Goal: Task Accomplishment & Management: Complete application form

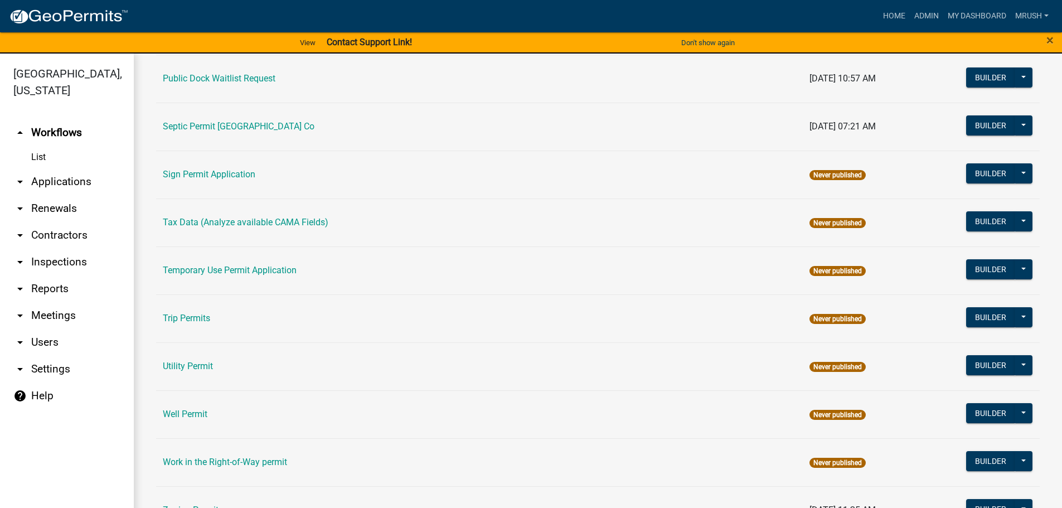
scroll to position [539, 0]
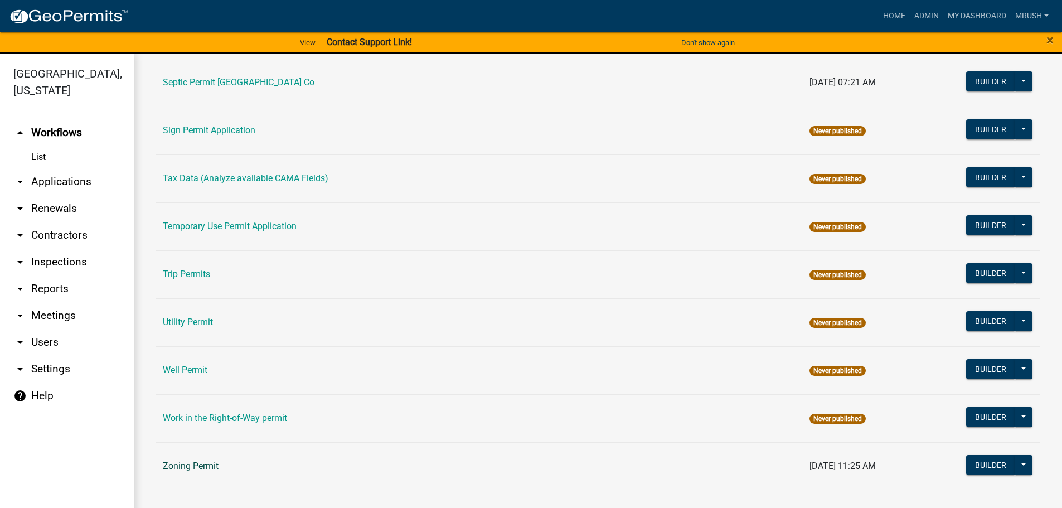
click at [195, 464] on link "Zoning Permit" at bounding box center [191, 465] width 56 height 11
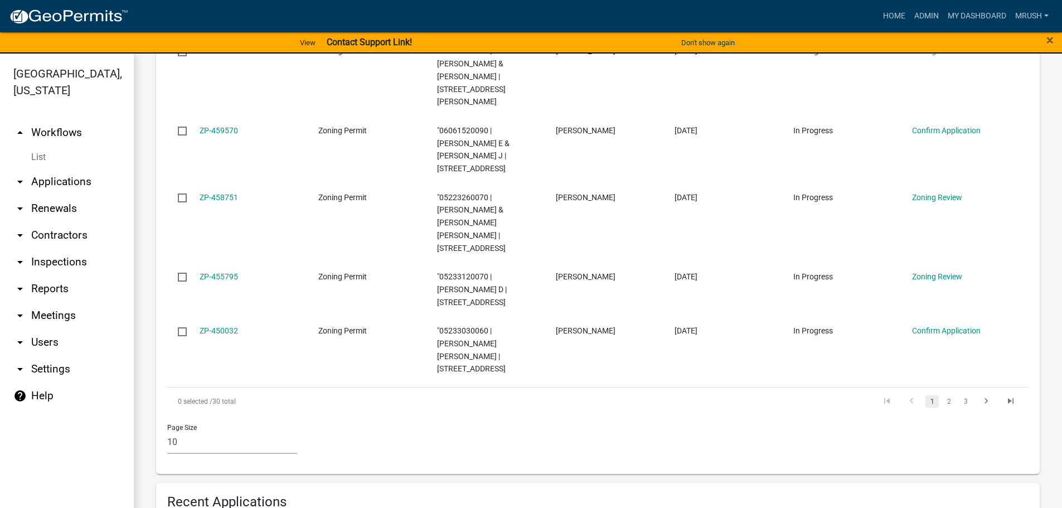
scroll to position [752, 0]
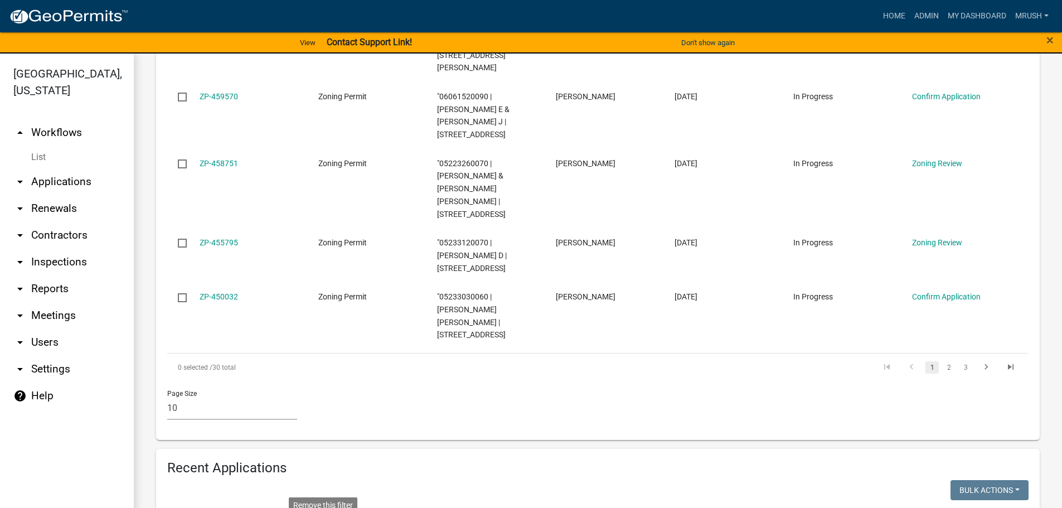
click at [206, 424] on li "Application Number" at bounding box center [206, 426] width 102 height 26
click at [197, 401] on input "text" at bounding box center [227, 405] width 102 height 23
type input "ZP-462372"
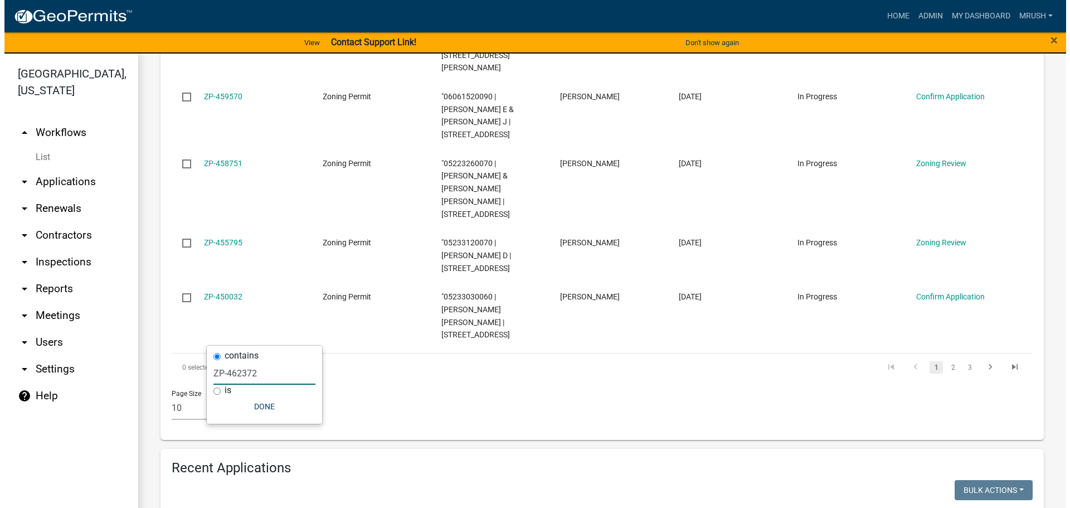
scroll to position [833, 0]
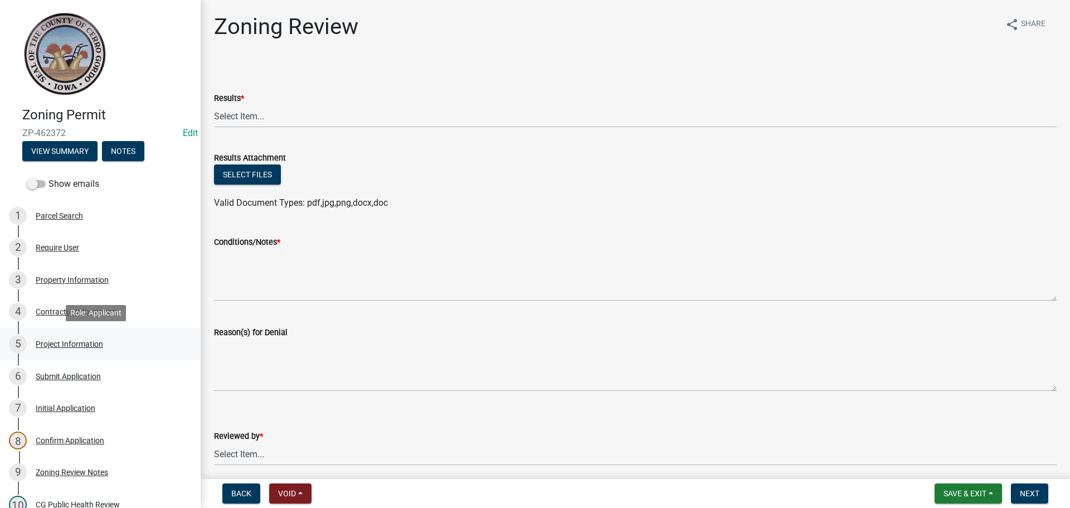
click at [65, 344] on div "Project Information" at bounding box center [69, 344] width 67 height 8
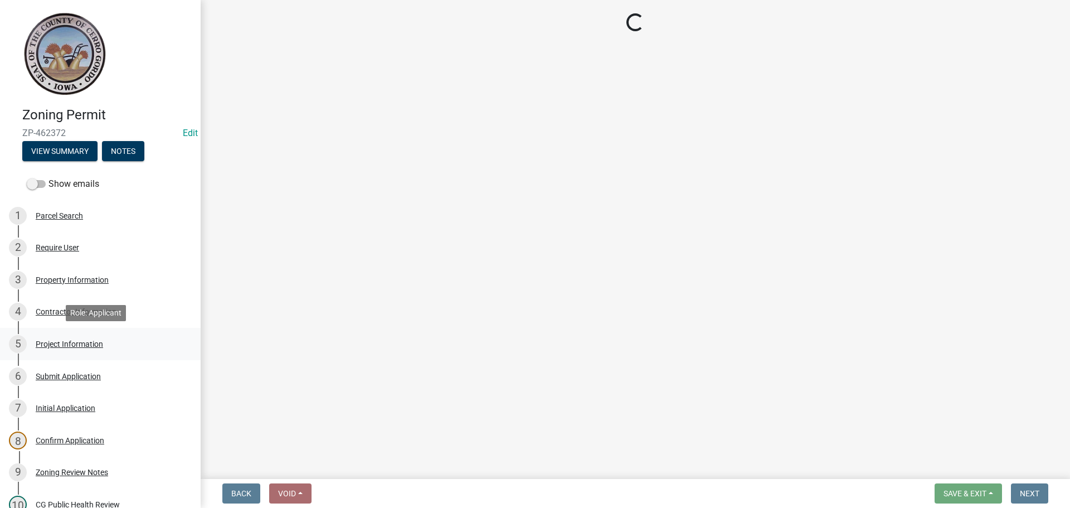
select select "36cf34de-39a9-4c6d-9647-d3c659c1a4c8"
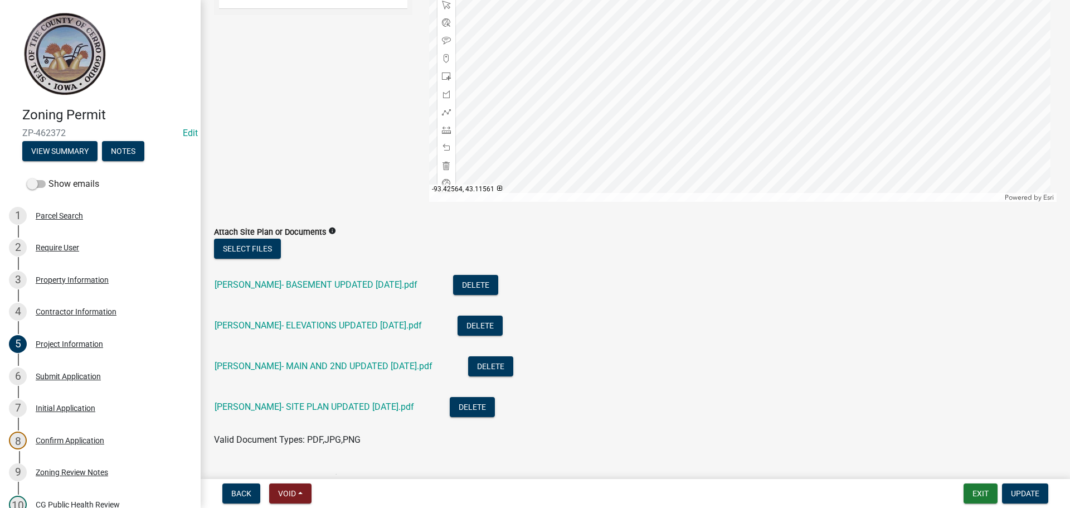
scroll to position [212, 0]
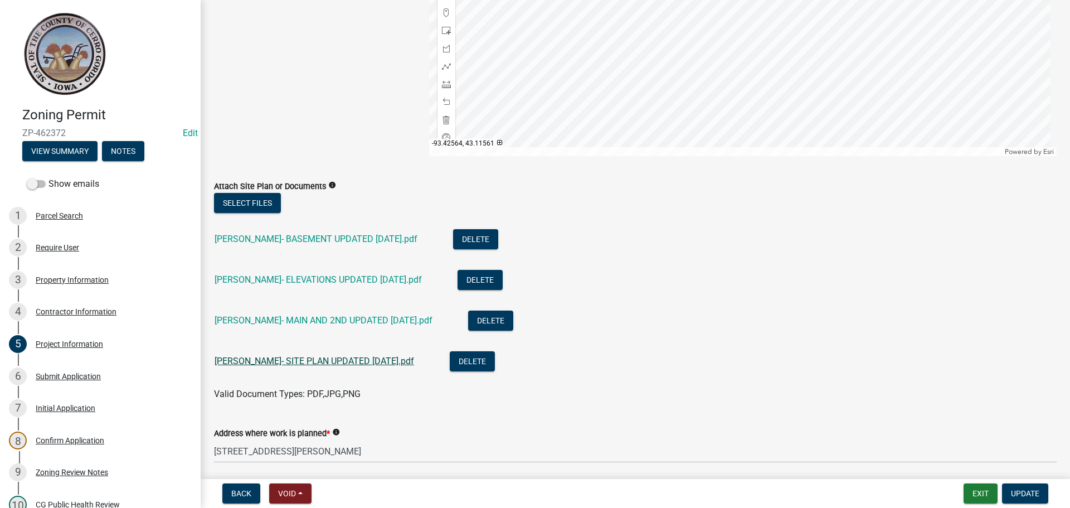
click at [314, 359] on link "[PERSON_NAME]- SITE PLAN UPDATED [DATE].pdf" at bounding box center [315, 361] width 200 height 11
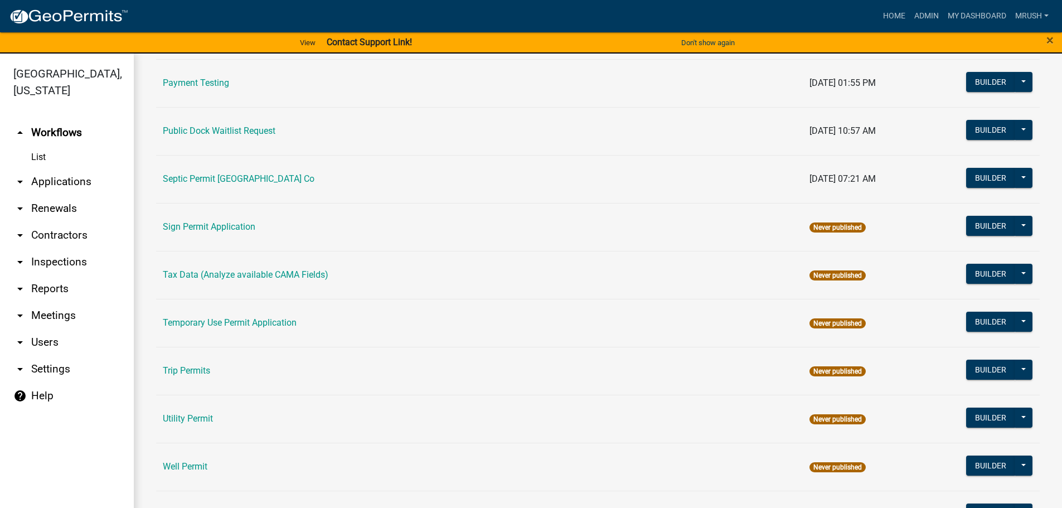
scroll to position [539, 0]
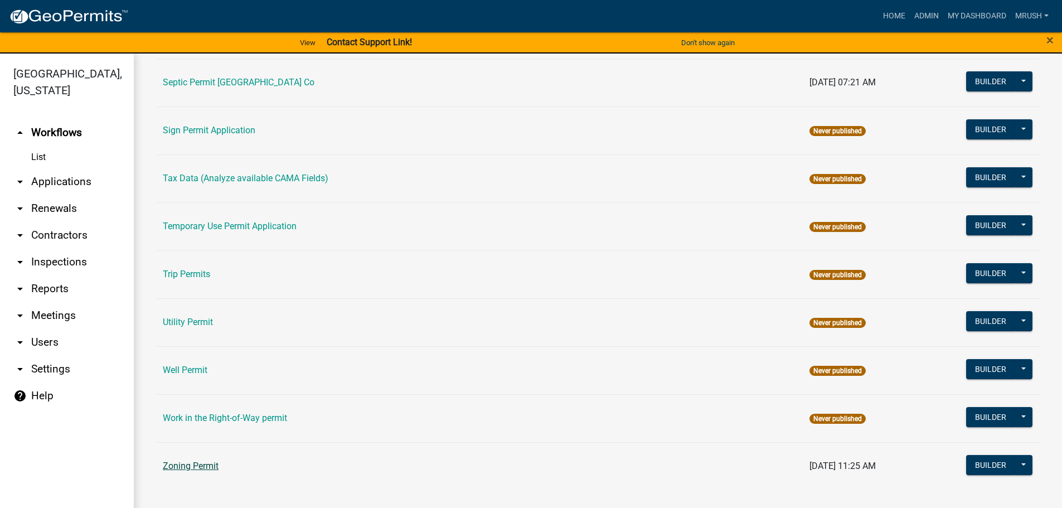
click at [206, 465] on link "Zoning Permit" at bounding box center [191, 465] width 56 height 11
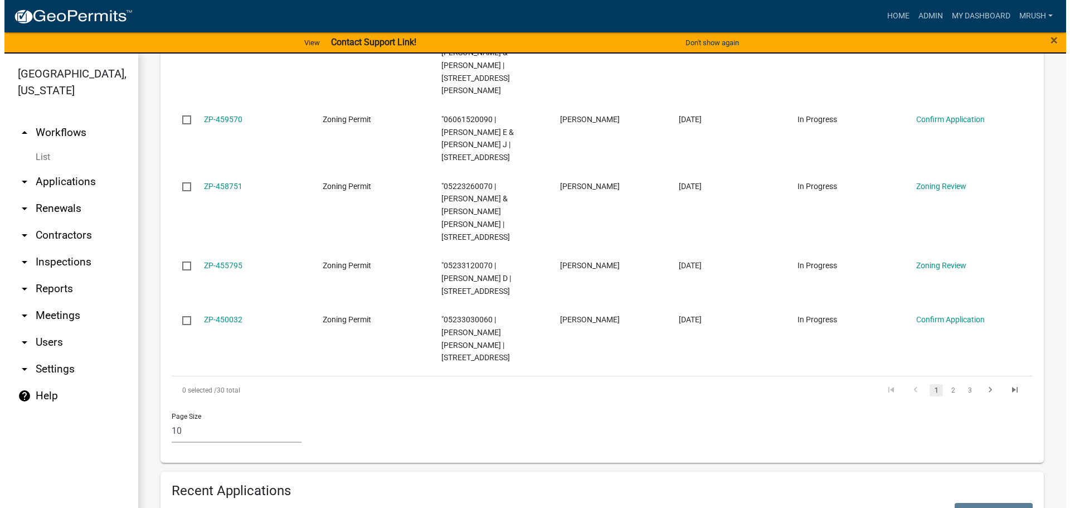
scroll to position [833, 0]
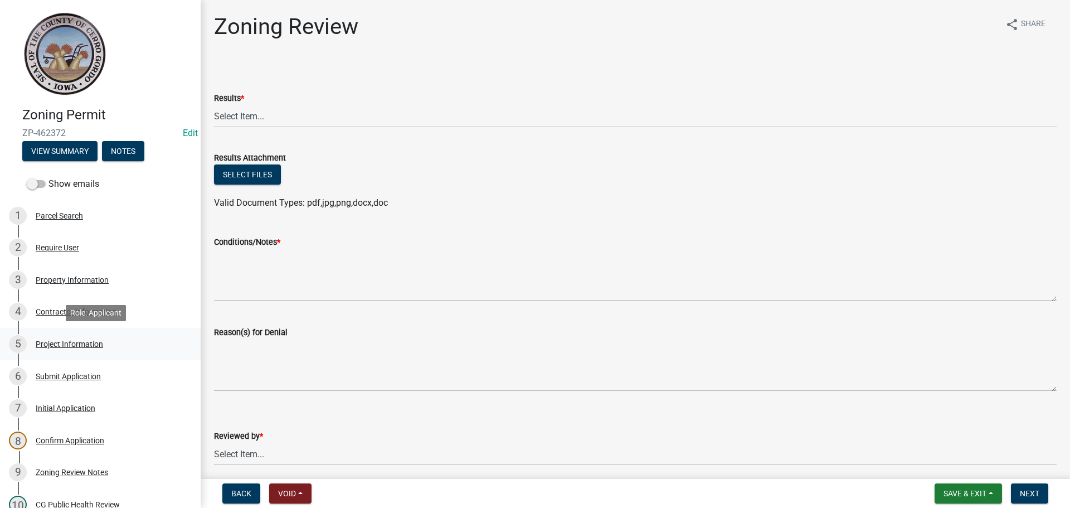
click at [70, 342] on div "Project Information" at bounding box center [69, 344] width 67 height 8
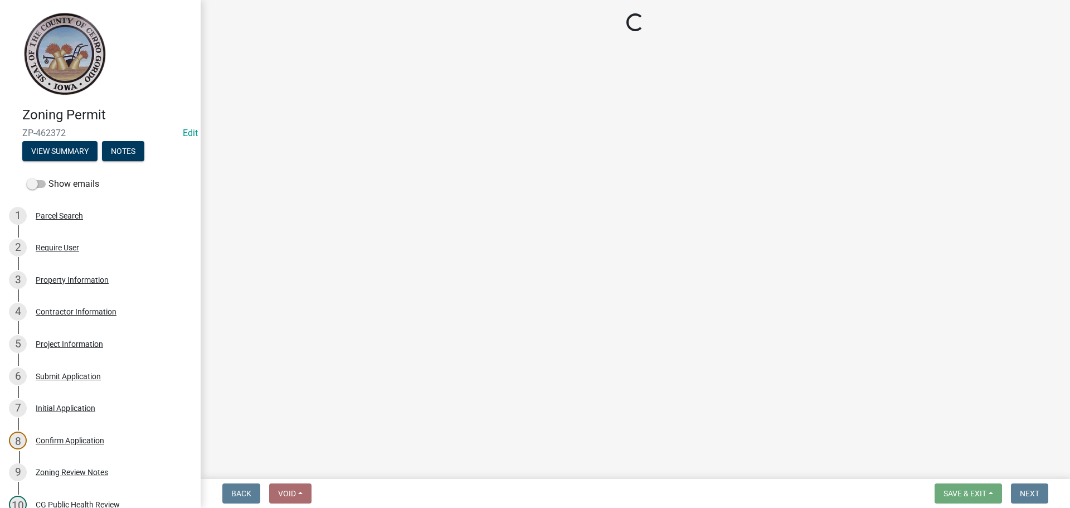
select select "36cf34de-39a9-4c6d-9647-d3c659c1a4c8"
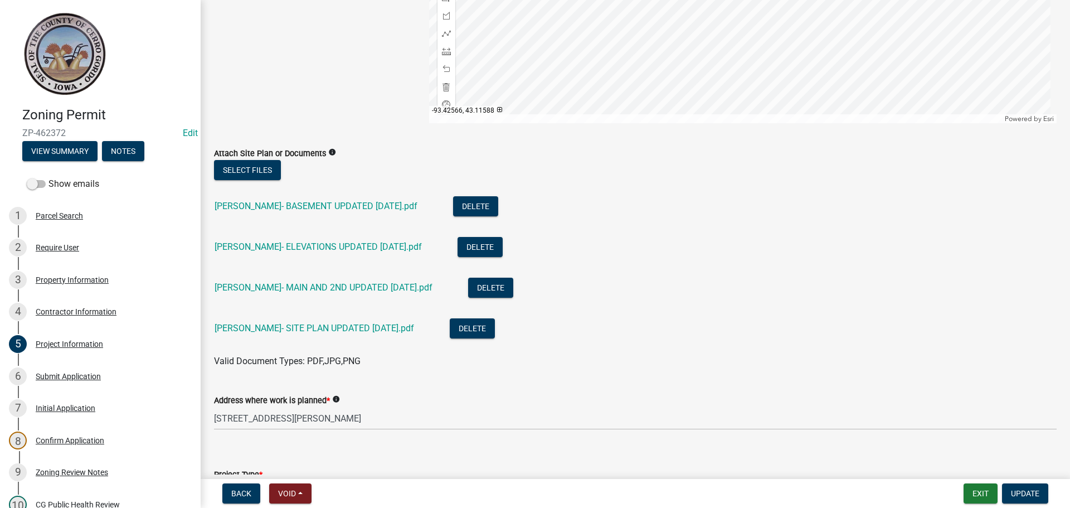
scroll to position [251, 0]
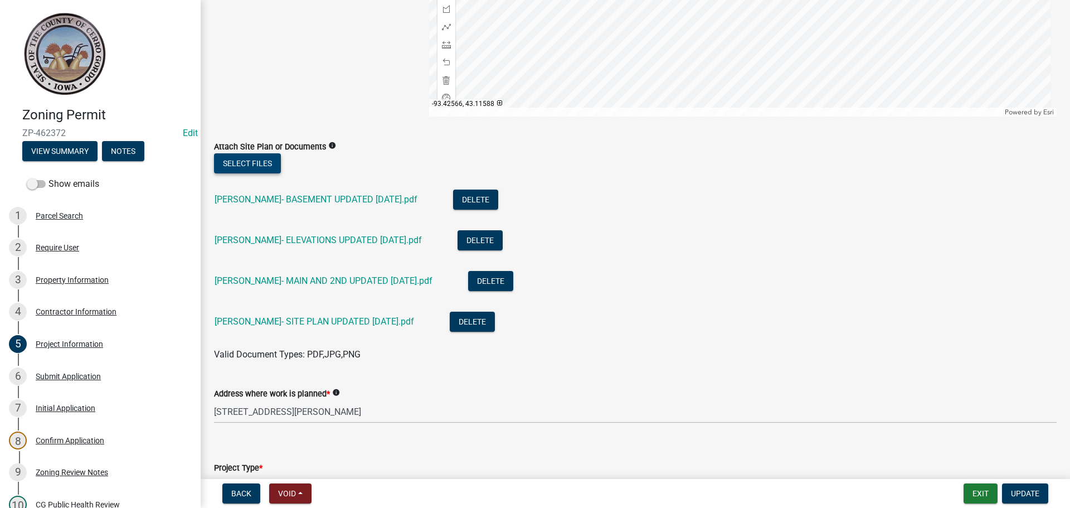
click at [245, 158] on button "Select files" at bounding box center [247, 163] width 67 height 20
click at [261, 155] on button "Select files" at bounding box center [247, 163] width 67 height 20
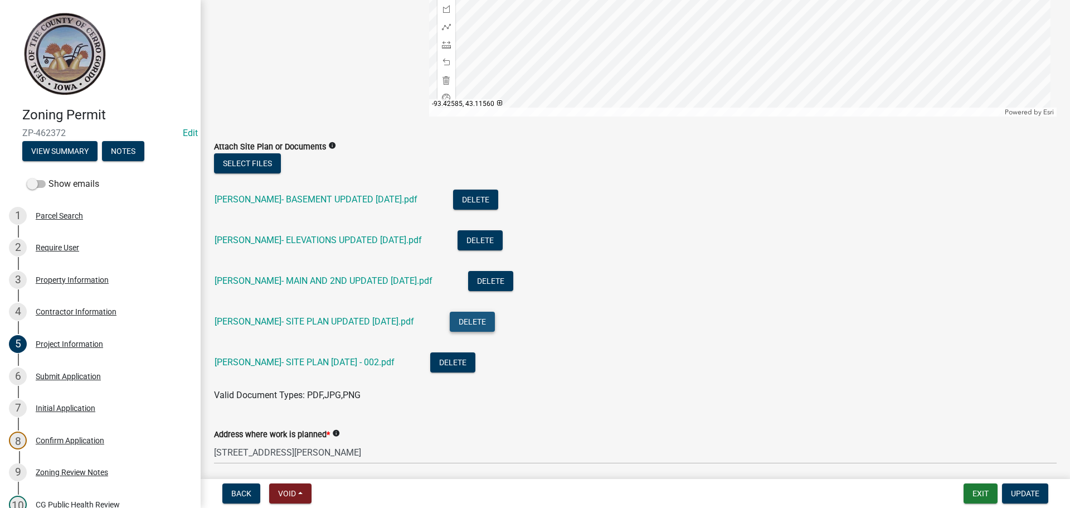
click at [450, 320] on button "Delete" at bounding box center [472, 322] width 45 height 20
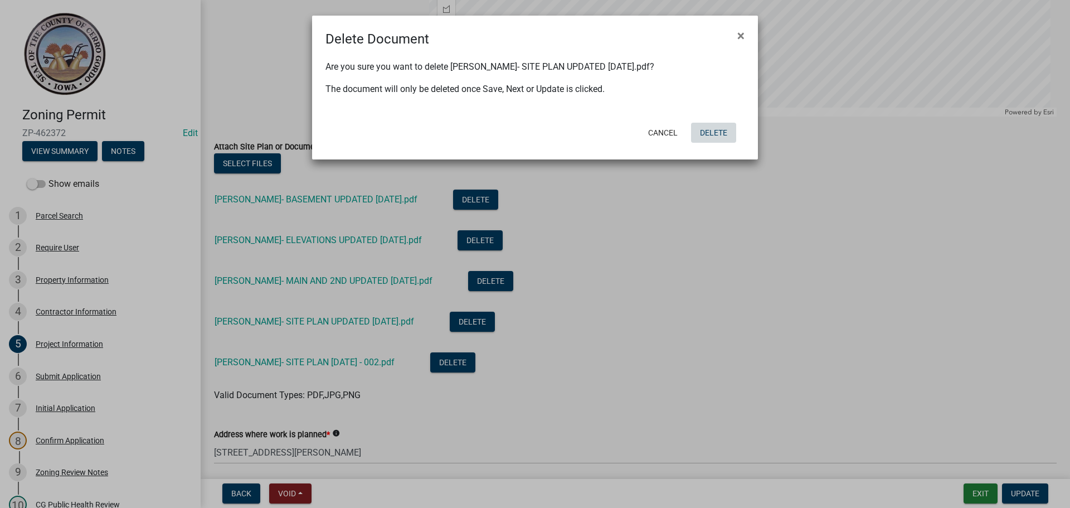
click at [727, 134] on button "Delete" at bounding box center [713, 133] width 45 height 20
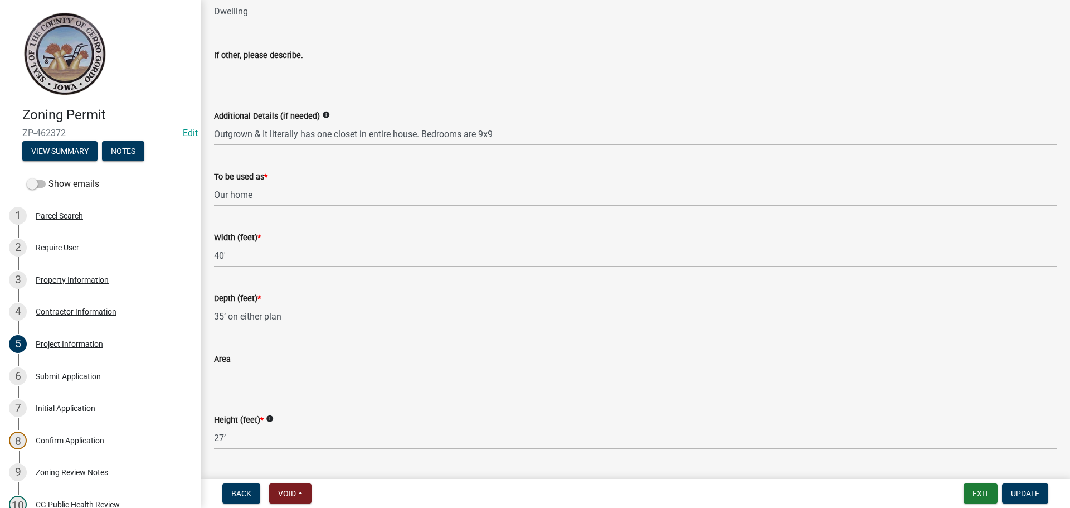
scroll to position [743, 0]
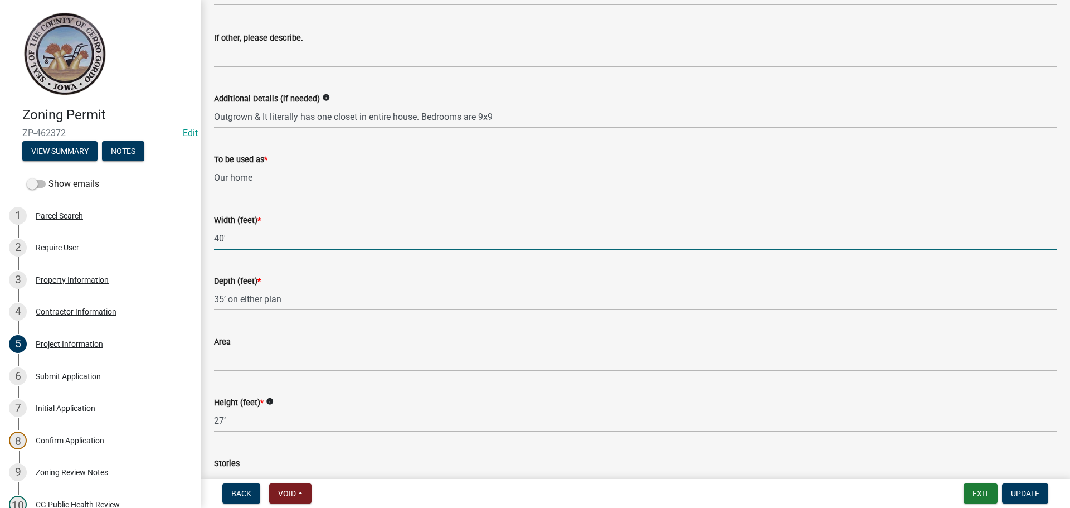
click at [223, 237] on input "40'" at bounding box center [635, 238] width 843 height 23
type input "39''"
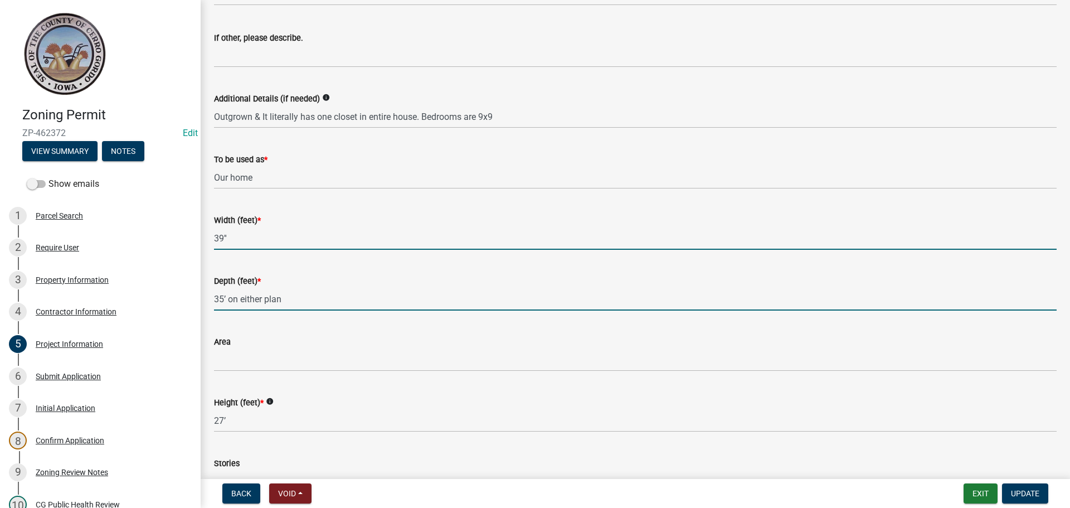
click at [223, 298] on input "35’ on either plan" at bounding box center [635, 299] width 843 height 23
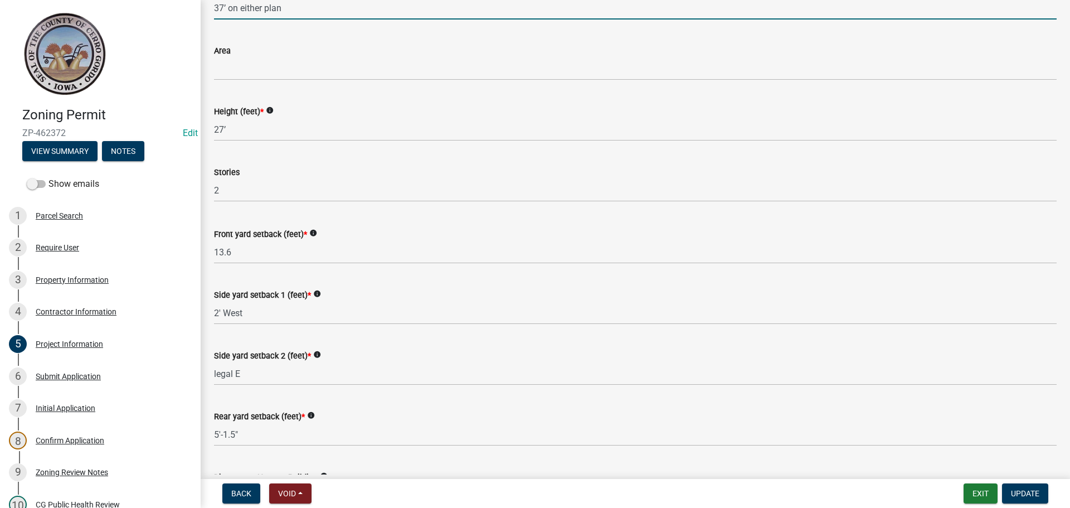
scroll to position [1053, 0]
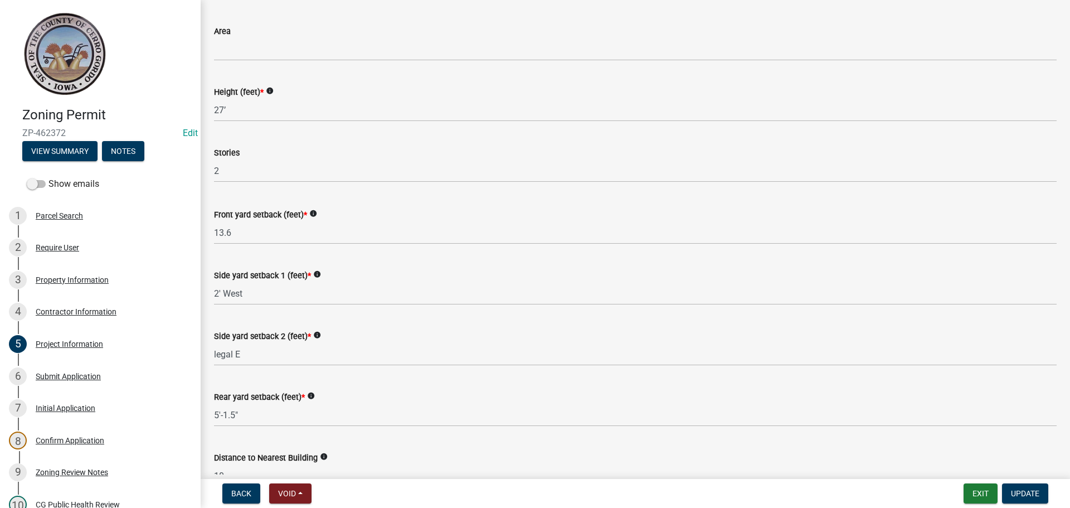
type input "37’ on either plan"
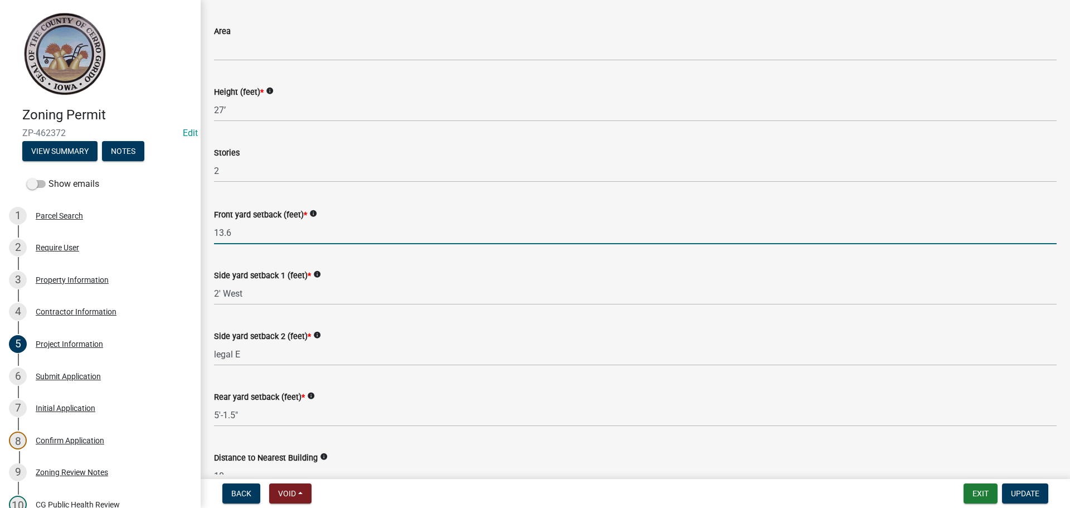
click at [233, 232] on input "13.6" at bounding box center [635, 232] width 843 height 23
type input "15'"
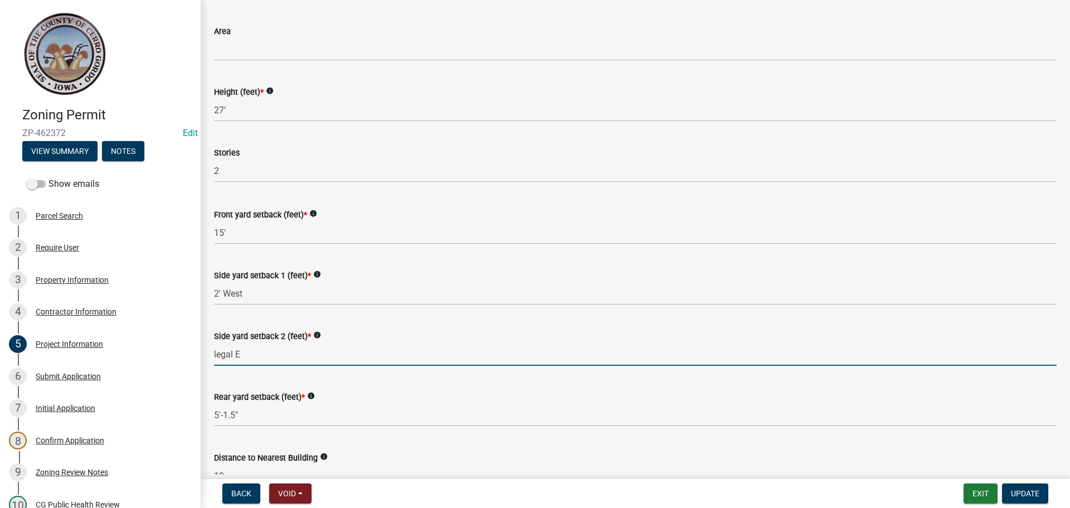
click at [243, 353] on input "legal E" at bounding box center [635, 354] width 843 height 23
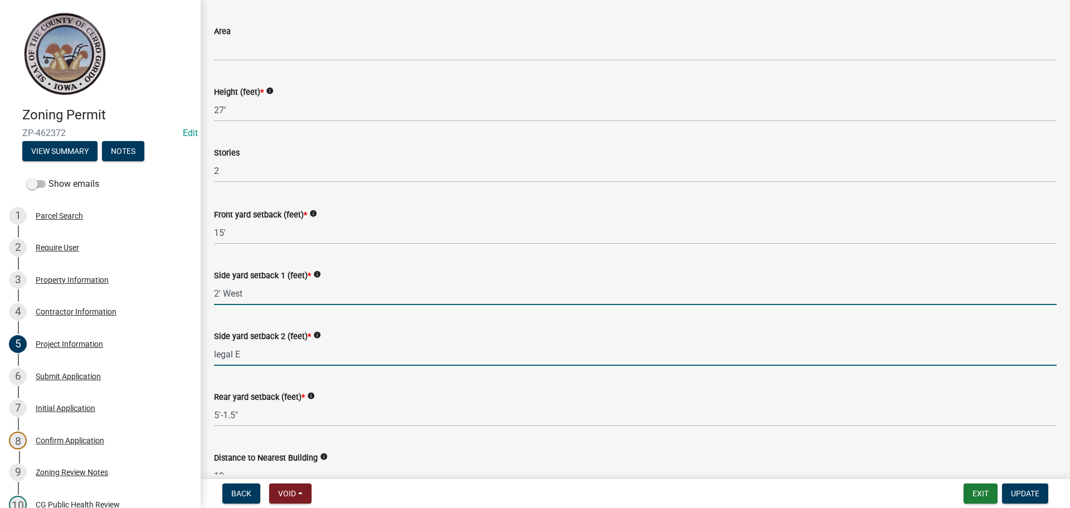
click at [217, 294] on input "2' West" at bounding box center [635, 293] width 843 height 23
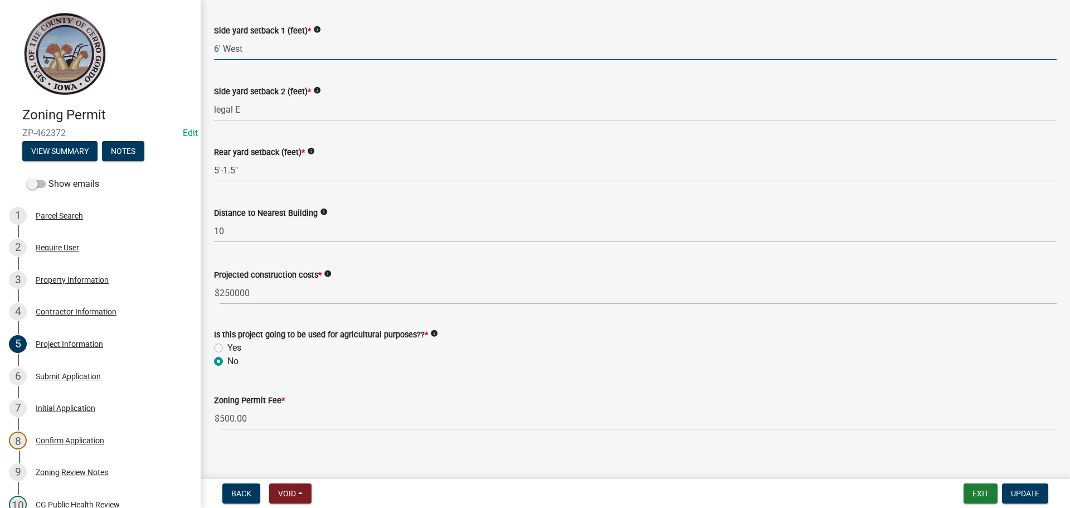
scroll to position [1307, 0]
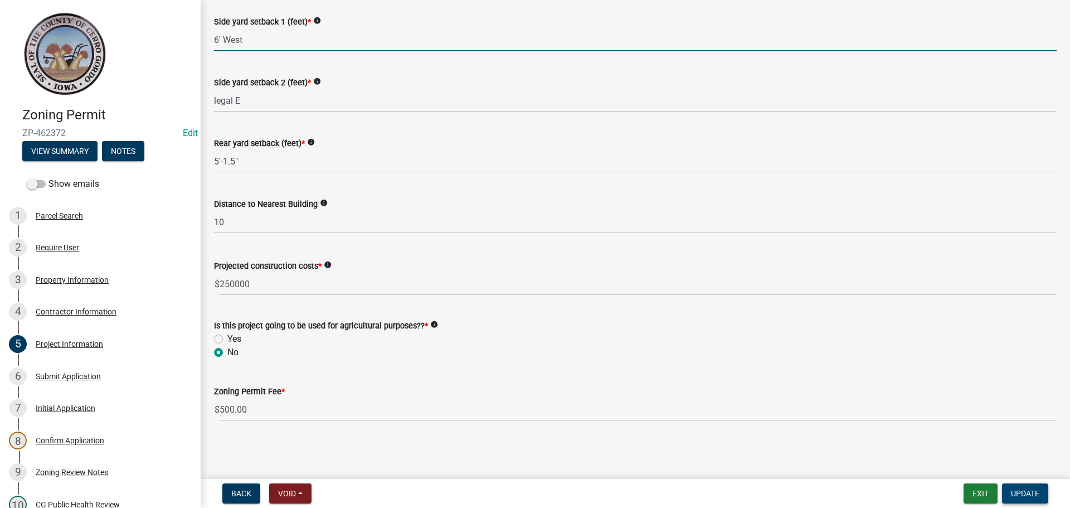
type input "6' West"
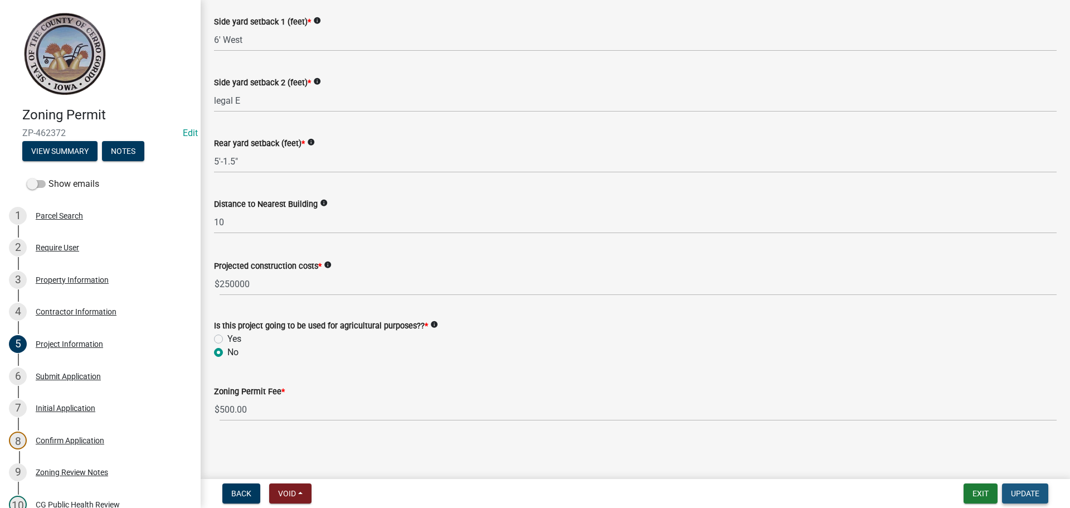
click at [1021, 492] on span "Update" at bounding box center [1025, 493] width 28 height 9
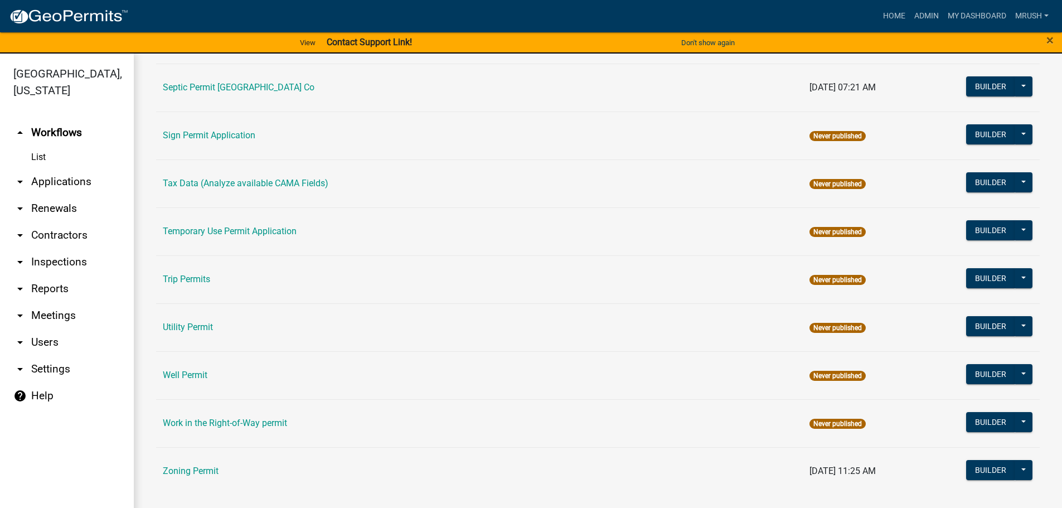
scroll to position [539, 0]
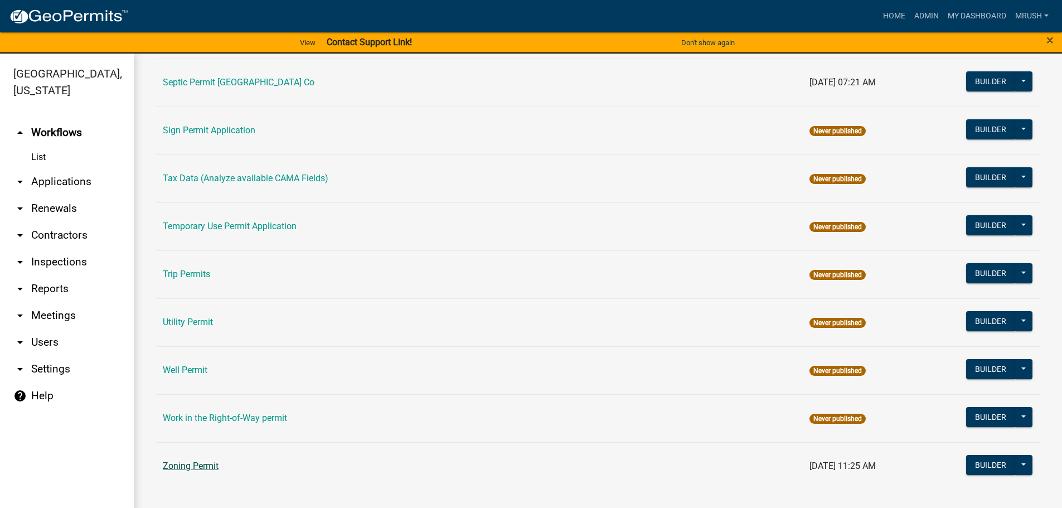
click at [214, 465] on link "Zoning Permit" at bounding box center [191, 465] width 56 height 11
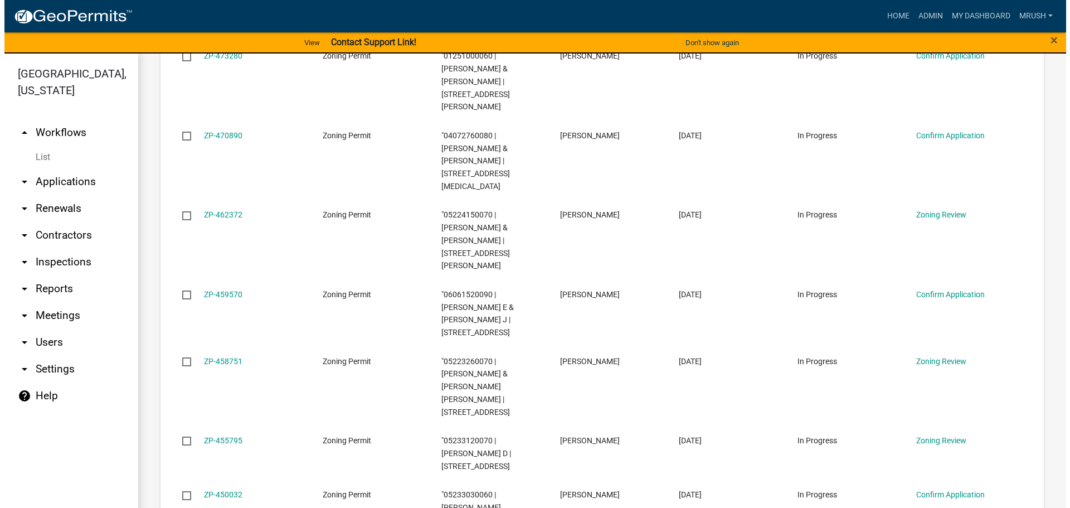
scroll to position [833, 0]
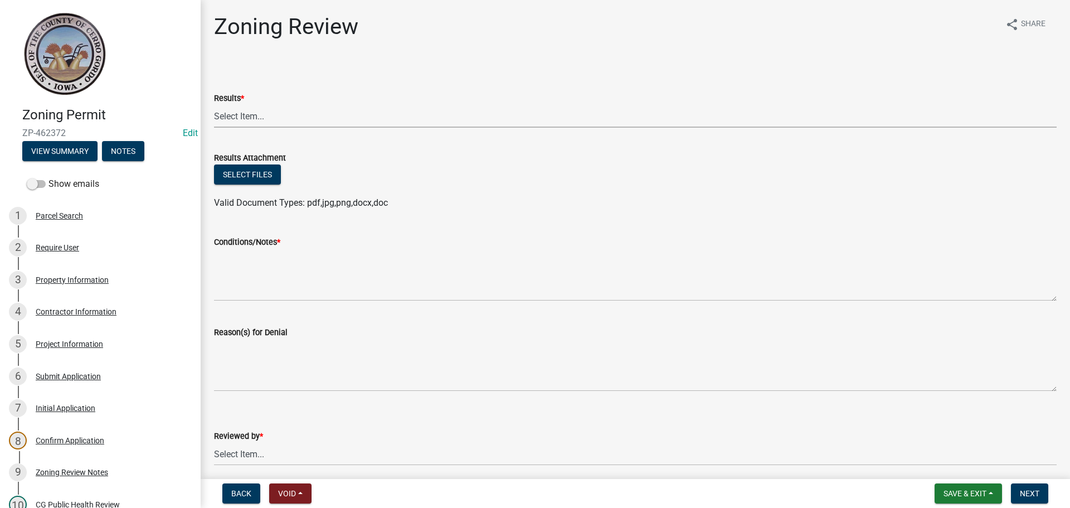
click at [245, 116] on select "Select Item... Approved Denied Agricultural Exemption Need further information …" at bounding box center [635, 116] width 843 height 23
click at [214, 105] on select "Select Item... Approved Denied Agricultural Exemption Need further information …" at bounding box center [635, 116] width 843 height 23
select select "03e939bb-1a71-4c41-bfbe-5c0434db7f18"
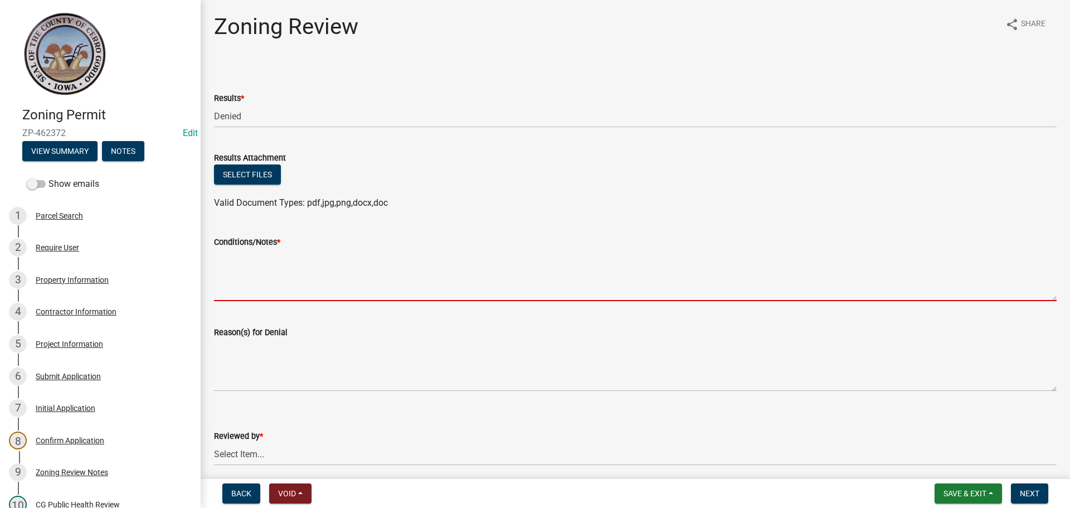
click at [223, 260] on textarea "Conditions/Notes *" at bounding box center [635, 275] width 843 height 52
paste textarea "You have the option to seek a special exception from bulk regulations or a vari…"
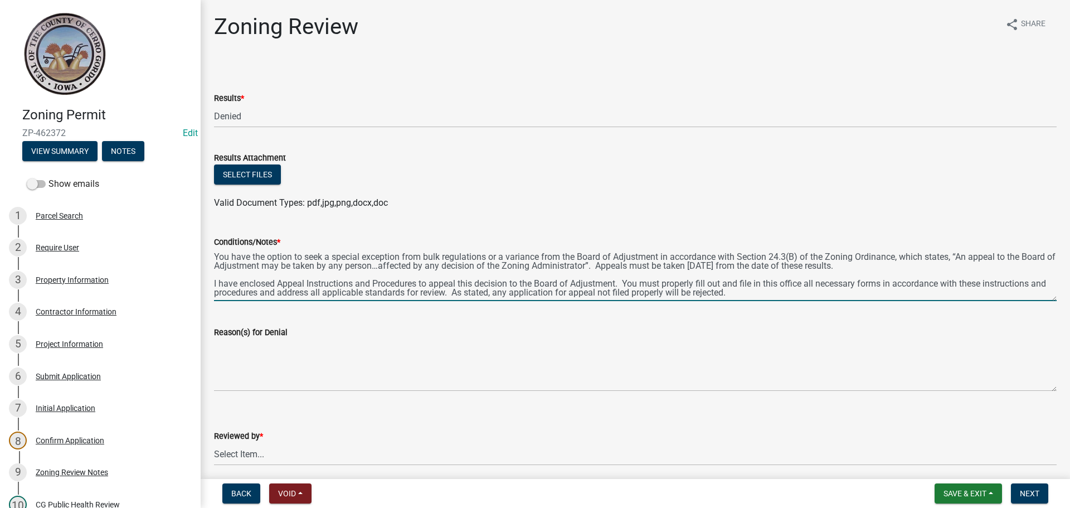
scroll to position [6, 0]
type textarea "You have the option to seek a special exception from bulk regulations or a vari…"
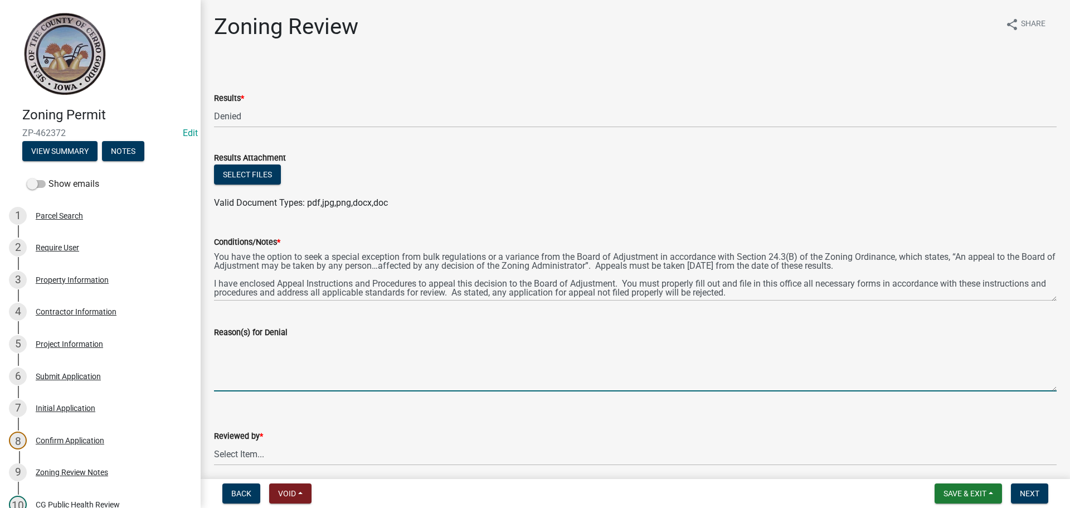
click at [221, 347] on textarea "Reason(s) for Denial" at bounding box center [635, 365] width 843 height 52
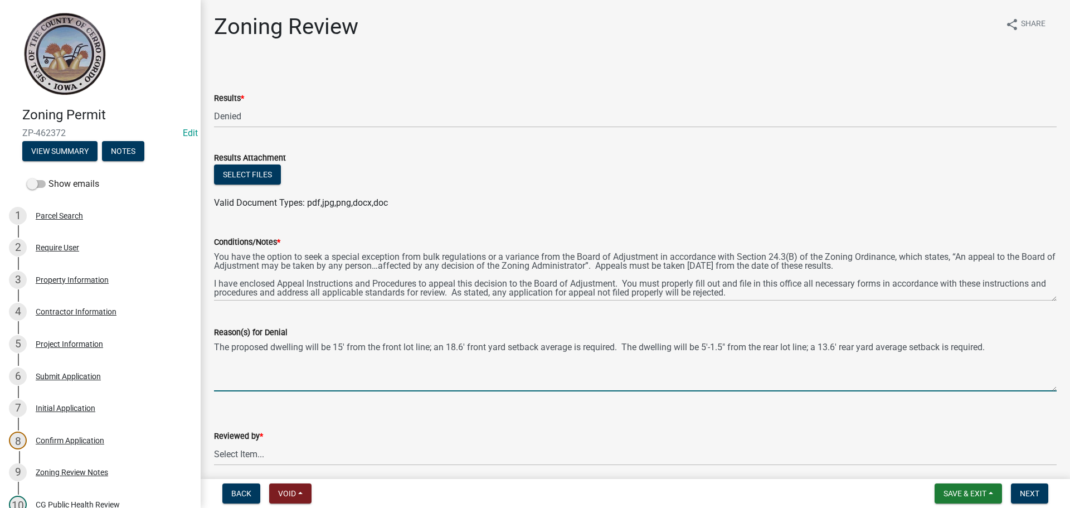
click at [573, 347] on textarea "The proposed dwelling will be 15' from the front lot line; an 18.6' front yard …" at bounding box center [635, 365] width 843 height 52
click at [998, 346] on textarea "The proposed dwelling will be 15' from the front lot line; an 18.6' front yard …" at bounding box center [635, 365] width 843 height 52
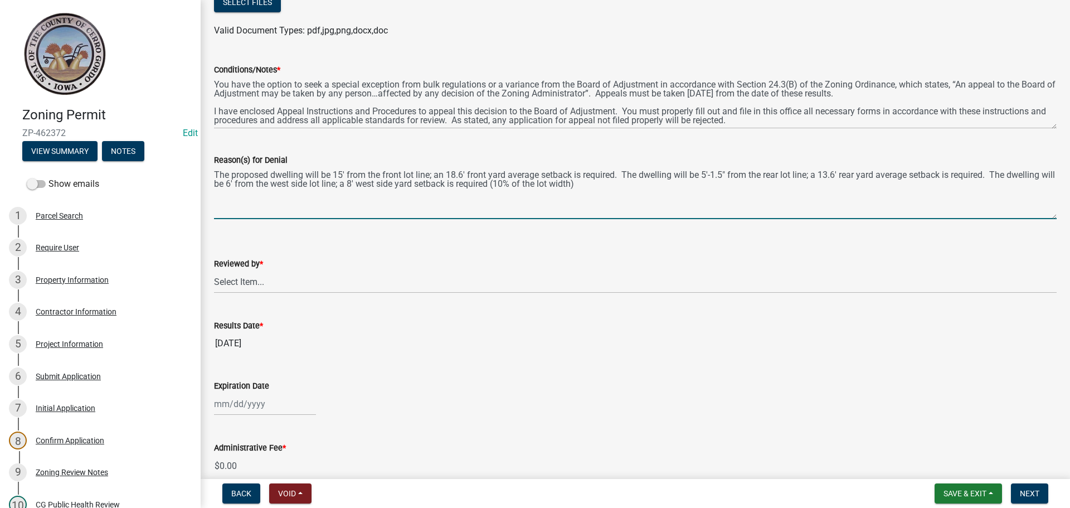
scroll to position [201, 0]
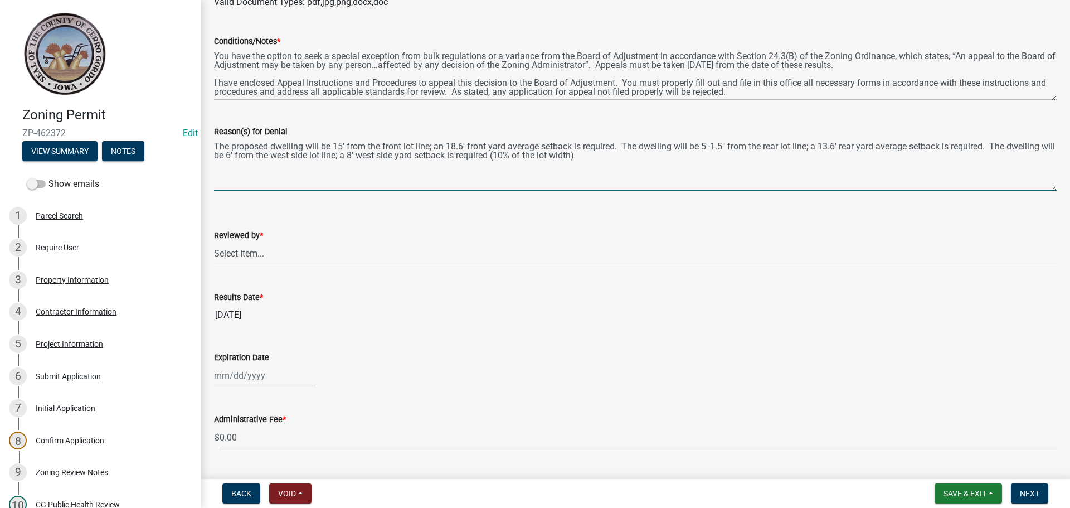
type textarea "The proposed dwelling will be 15' from the front lot line; an 18.6' front yard …"
click at [237, 251] on select "Select Item... Michelle Rush" at bounding box center [635, 253] width 843 height 23
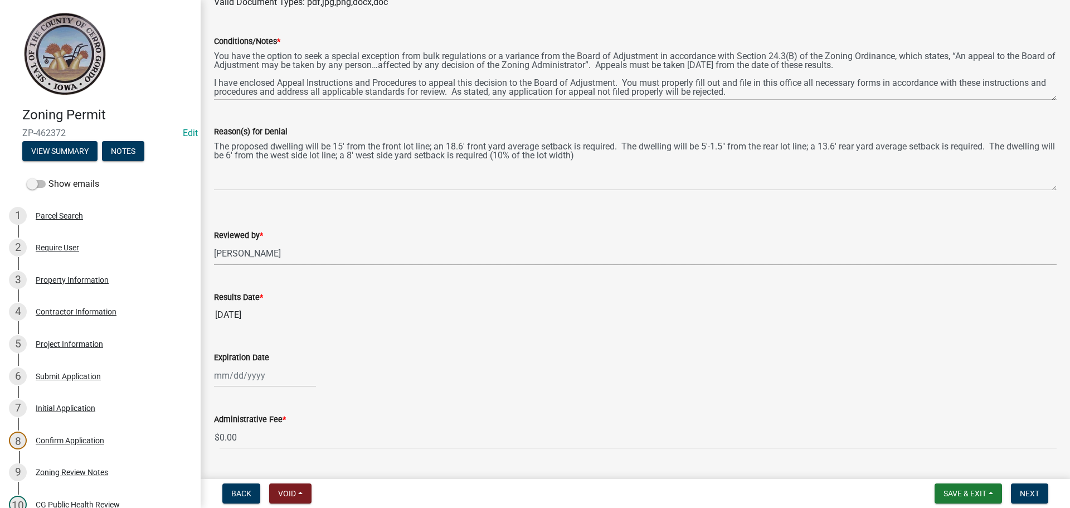
click at [214, 242] on select "Select Item... Michelle Rush" at bounding box center [635, 253] width 843 height 23
select select "69fed02d-fe84-448a-ba5b-be224adec29d"
click at [237, 375] on input "Expiration Date" at bounding box center [265, 375] width 102 height 23
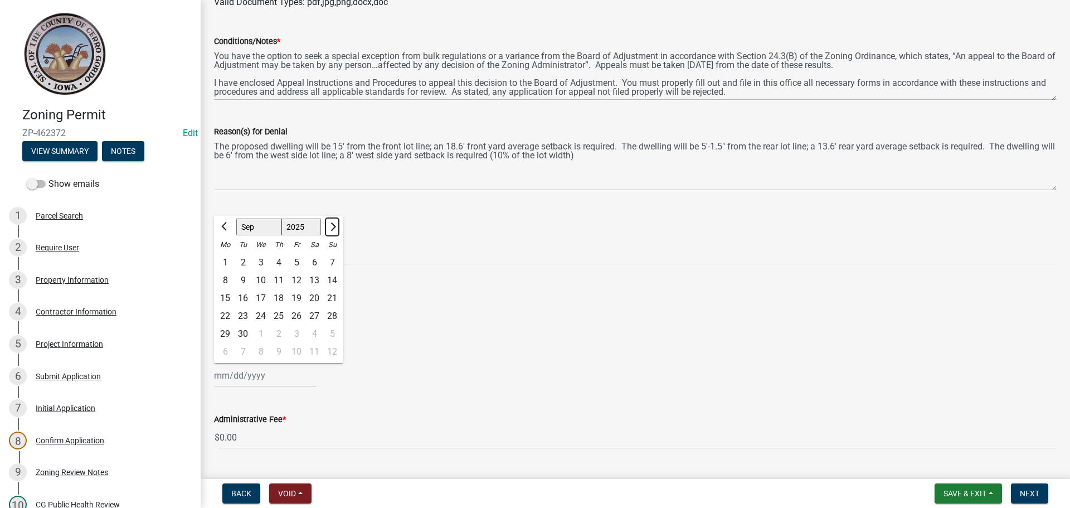
click at [332, 226] on span "Next month" at bounding box center [332, 226] width 8 height 8
select select "10"
click at [319, 297] on div "18" at bounding box center [314, 298] width 18 height 18
type input "10/18/2025"
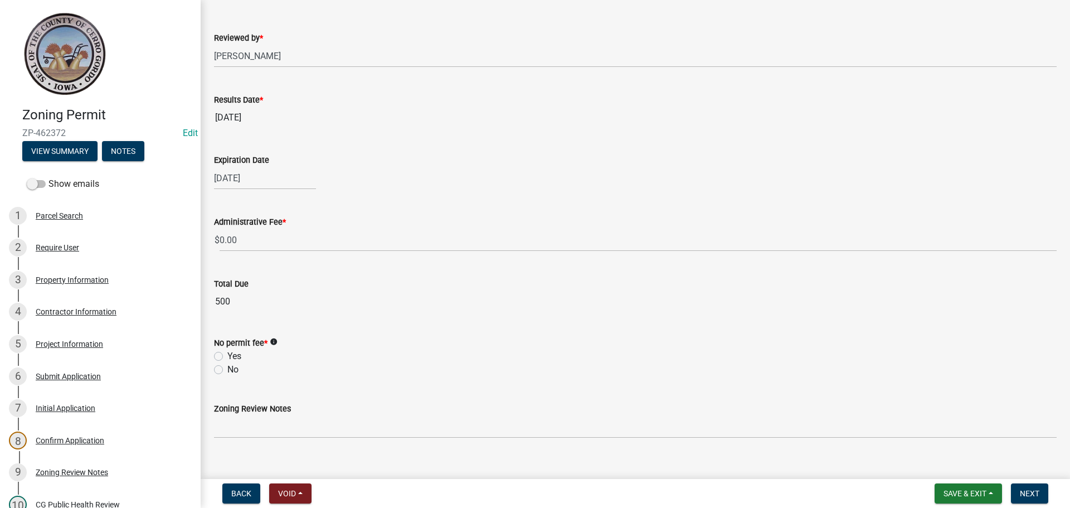
scroll to position [414, 0]
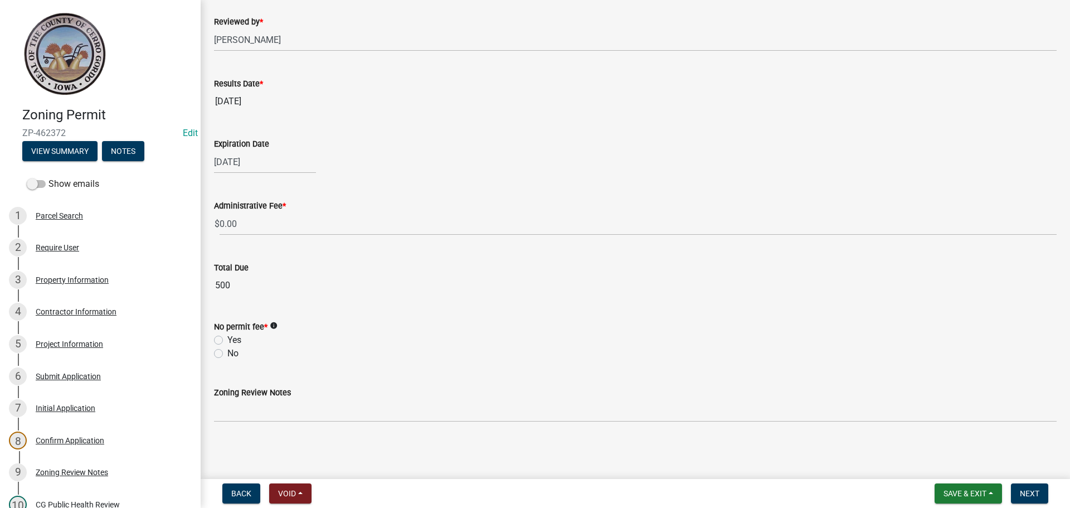
click at [227, 337] on label "Yes" at bounding box center [234, 339] width 14 height 13
click at [227, 337] on input "Yes" at bounding box center [230, 336] width 7 height 7
radio input "true"
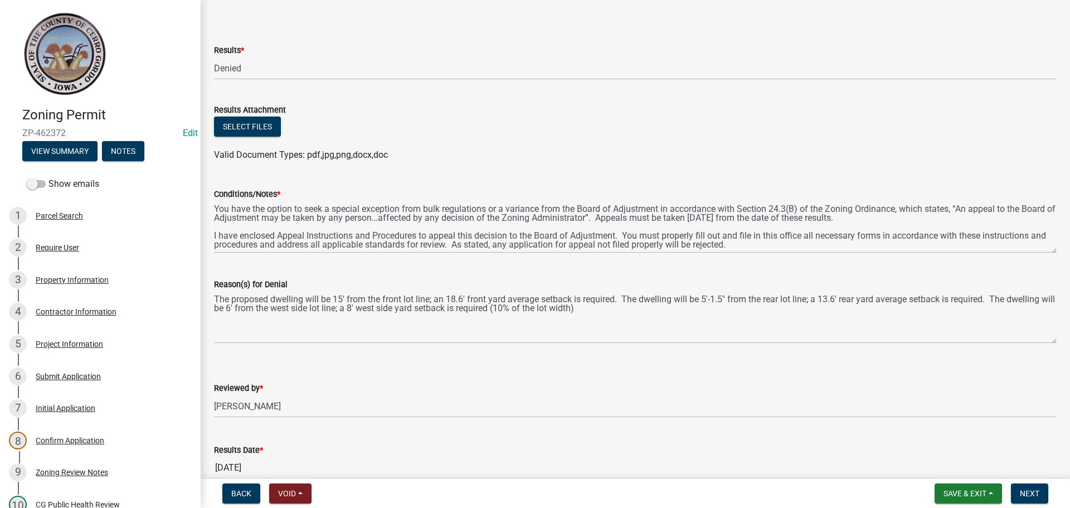
scroll to position [0, 0]
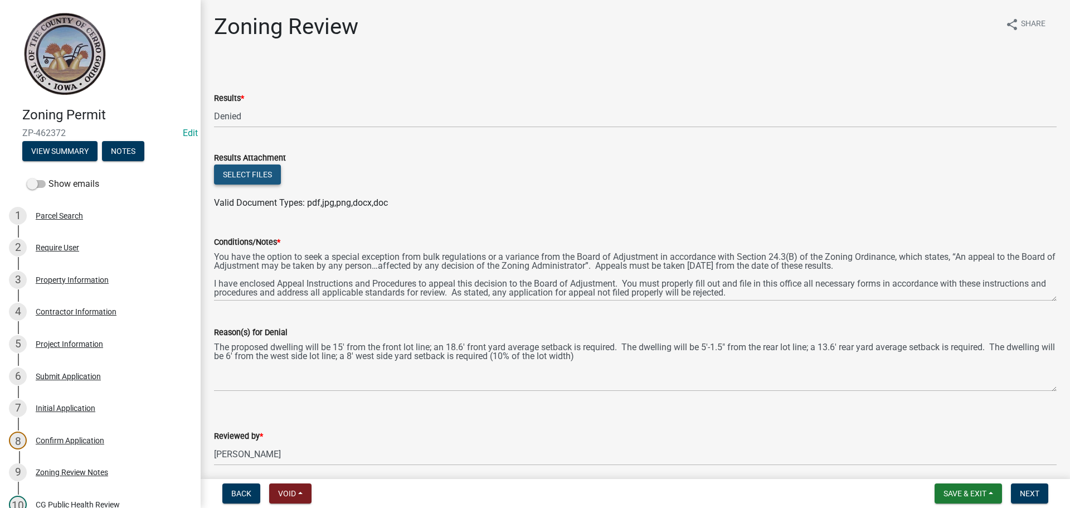
click at [253, 175] on button "Select files" at bounding box center [247, 174] width 67 height 20
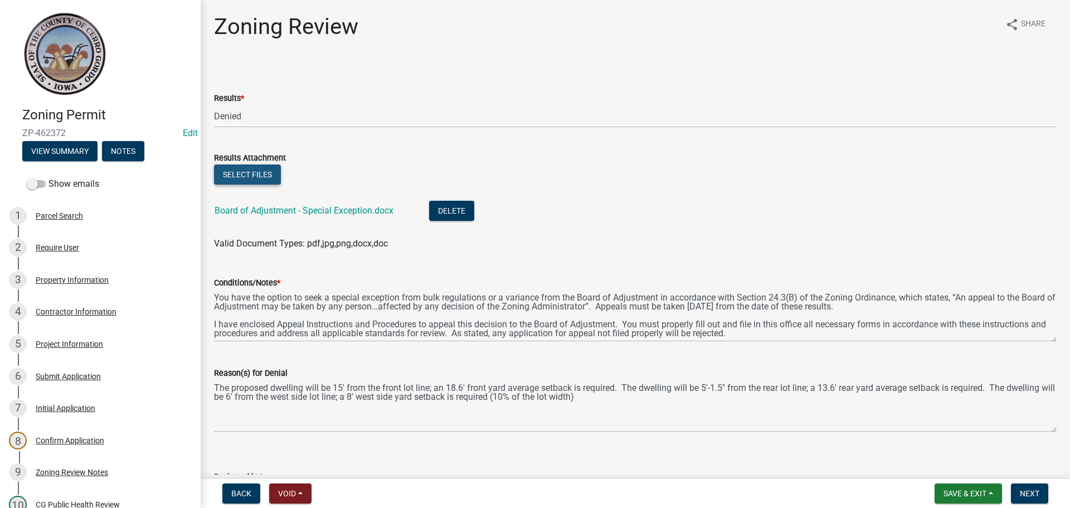
click at [245, 173] on button "Select files" at bounding box center [247, 174] width 67 height 20
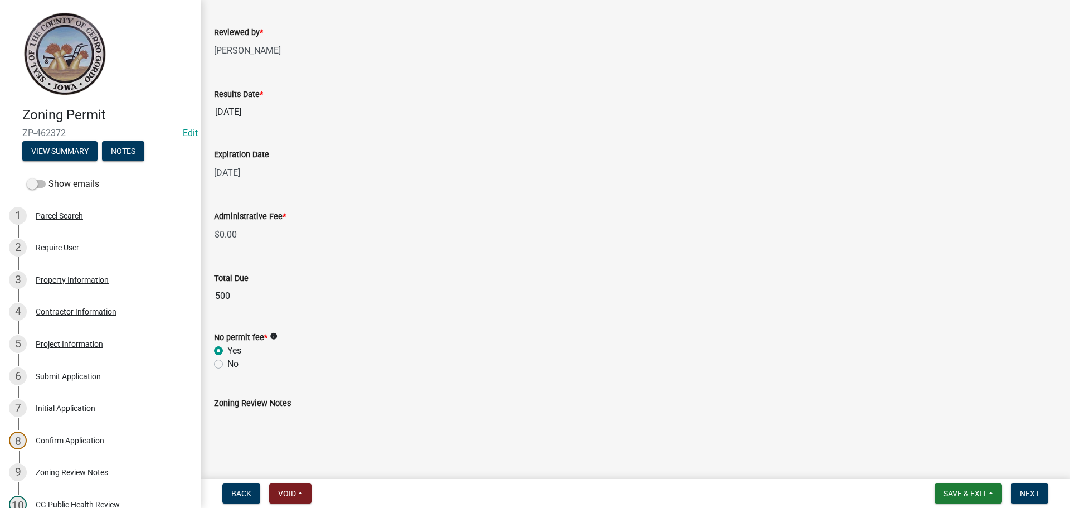
scroll to position [495, 0]
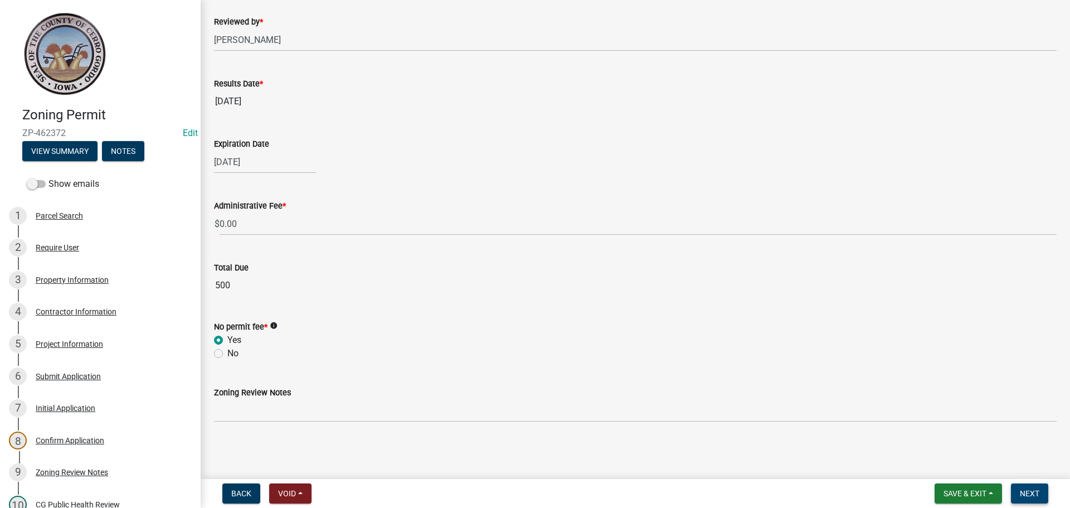
click at [1027, 490] on span "Next" at bounding box center [1030, 493] width 20 height 9
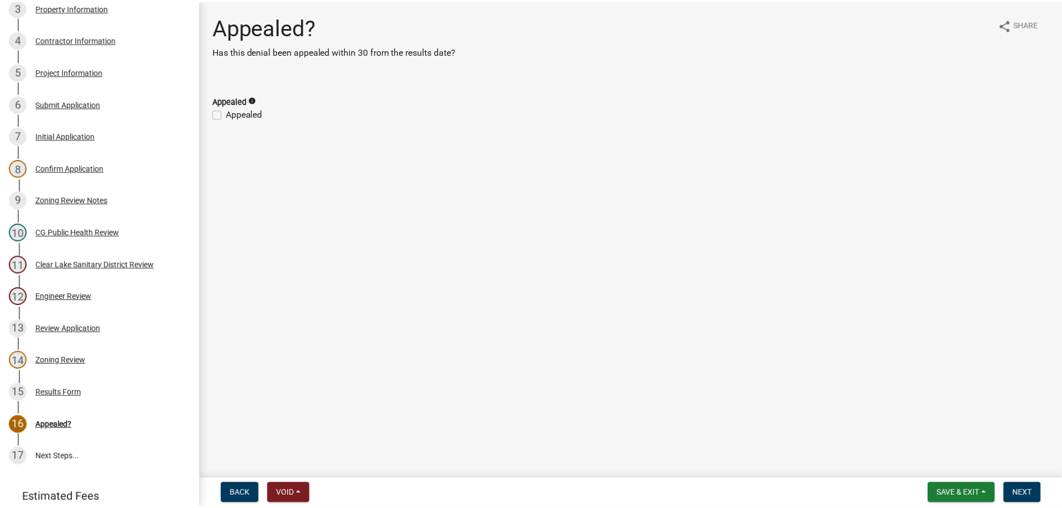
scroll to position [283, 0]
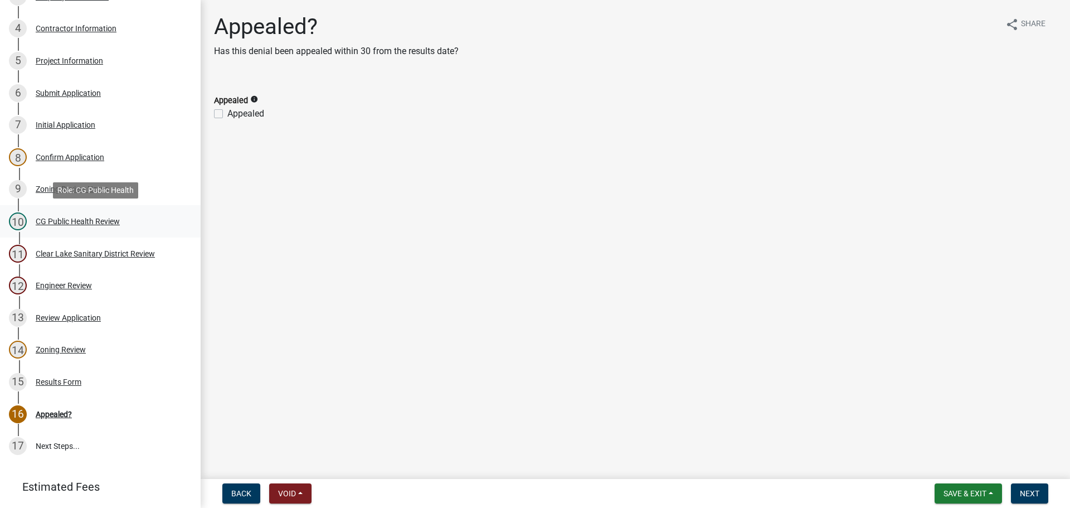
click at [114, 221] on div "CG Public Health Review" at bounding box center [78, 221] width 84 height 8
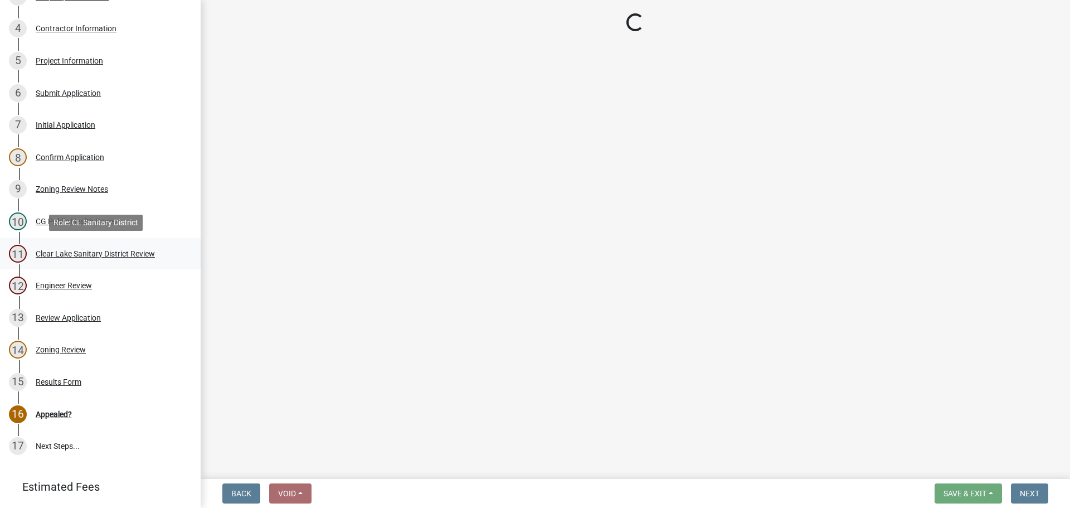
select select "037176cc-34bf-4da4-b28d-ae68c61bb9b8"
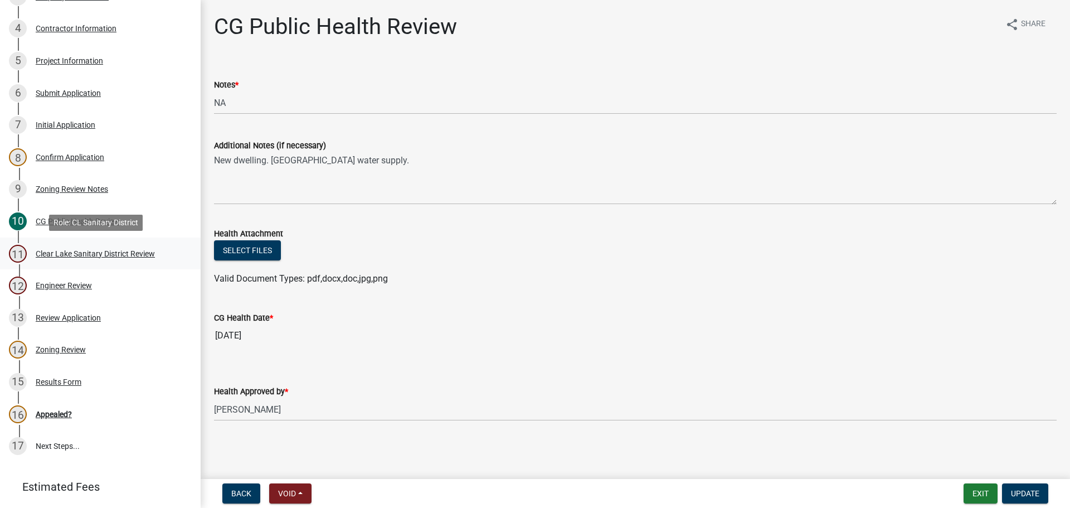
click at [111, 253] on div "Clear Lake Sanitary District Review" at bounding box center [95, 254] width 119 height 8
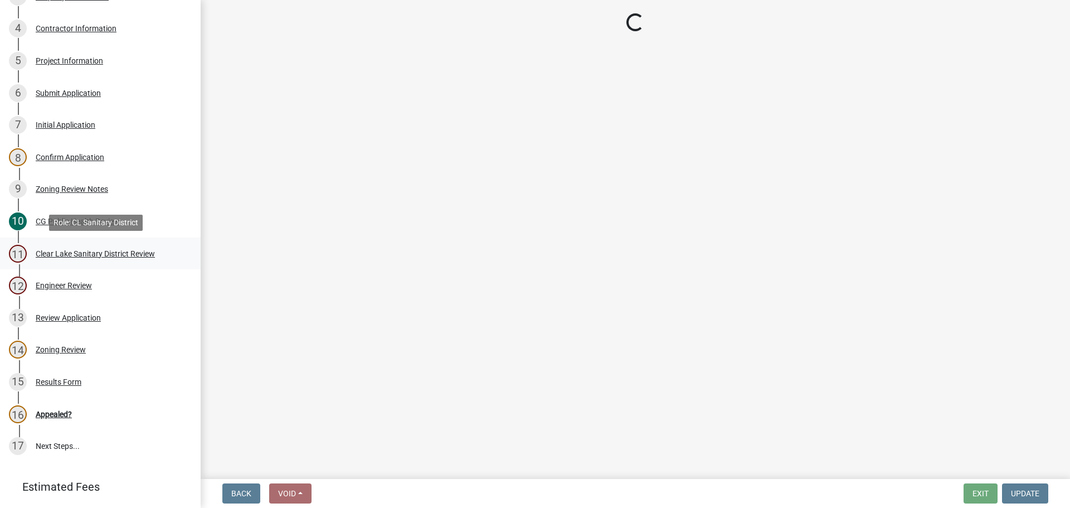
select select "dad87867-eb21-4dcc-b0aa-47f6a00bed0a"
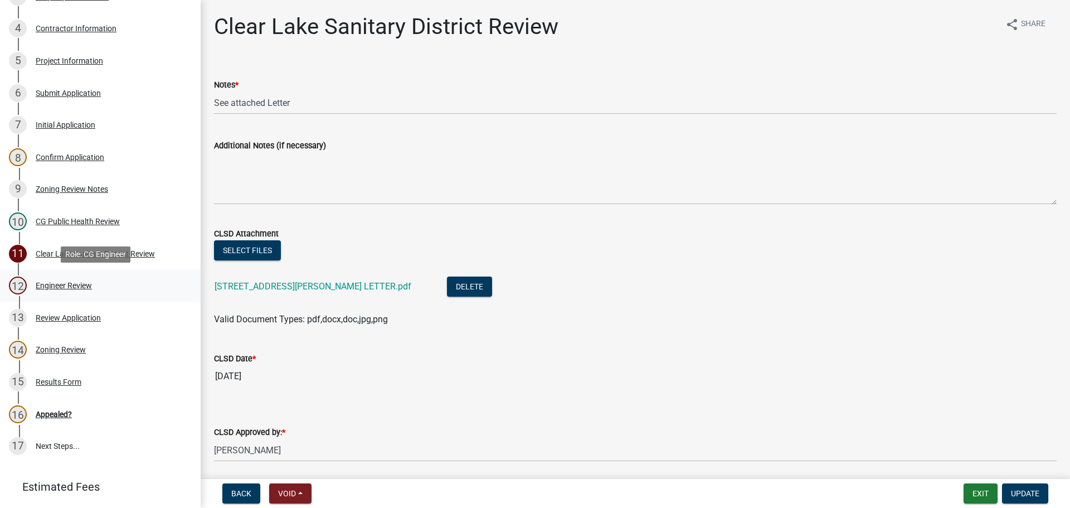
click at [71, 286] on div "Engineer Review" at bounding box center [64, 285] width 56 height 8
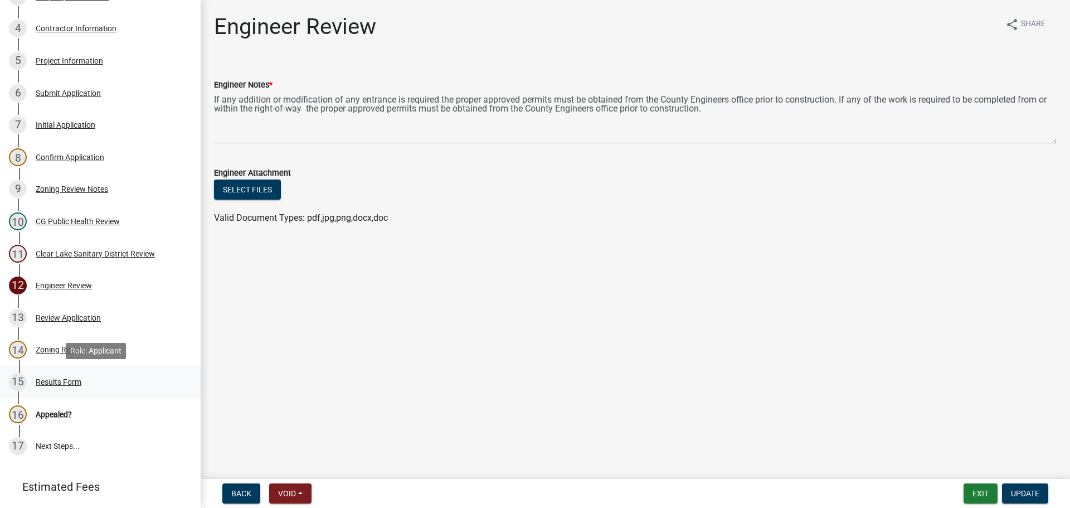
click at [62, 381] on div "Results Form" at bounding box center [59, 382] width 46 height 8
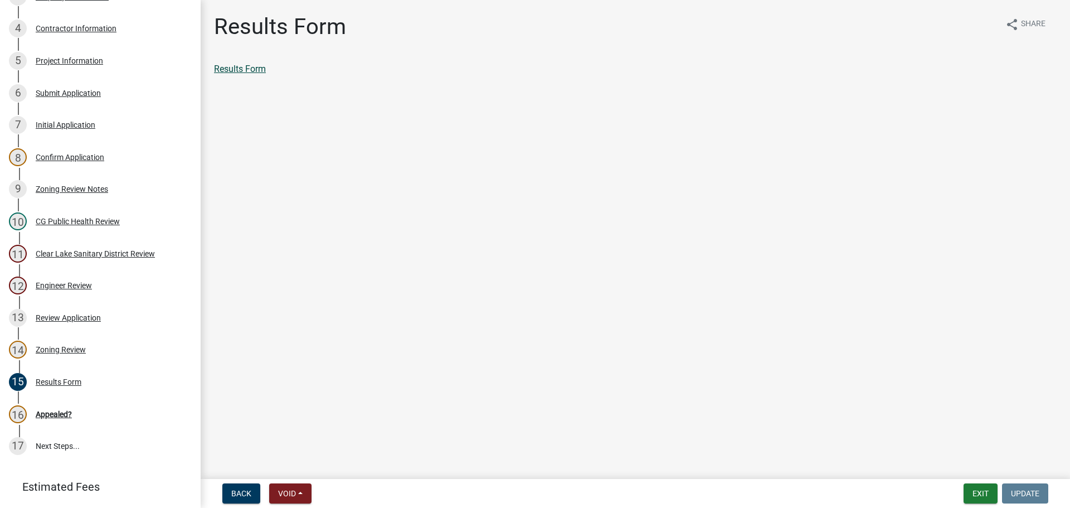
click at [251, 69] on link "Results Form" at bounding box center [240, 69] width 52 height 11
click at [47, 413] on div "Appealed?" at bounding box center [54, 414] width 36 height 8
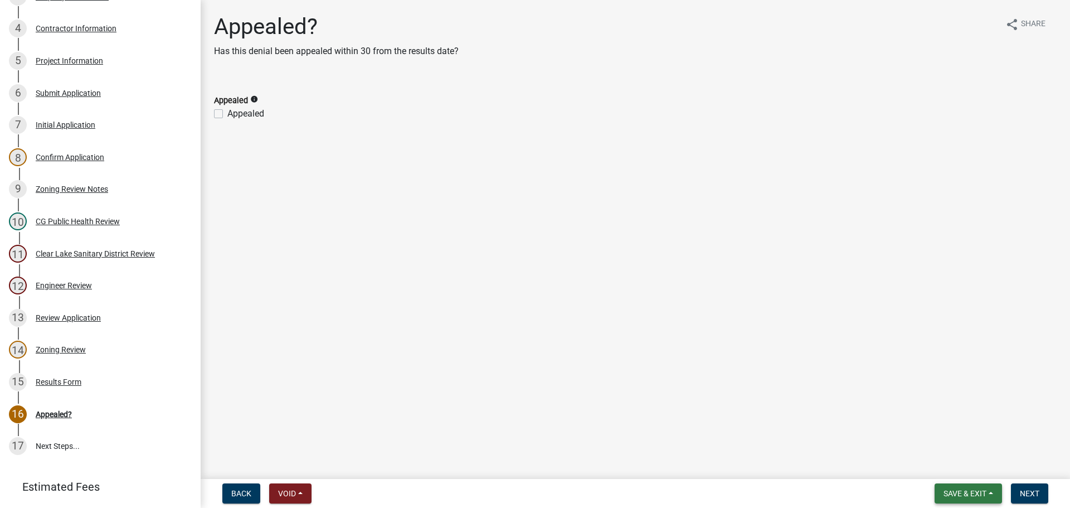
click at [960, 493] on span "Save & Exit" at bounding box center [964, 493] width 43 height 9
click at [940, 460] on button "Save & Exit" at bounding box center [957, 464] width 89 height 27
